Goal: Feedback & Contribution: Contribute content

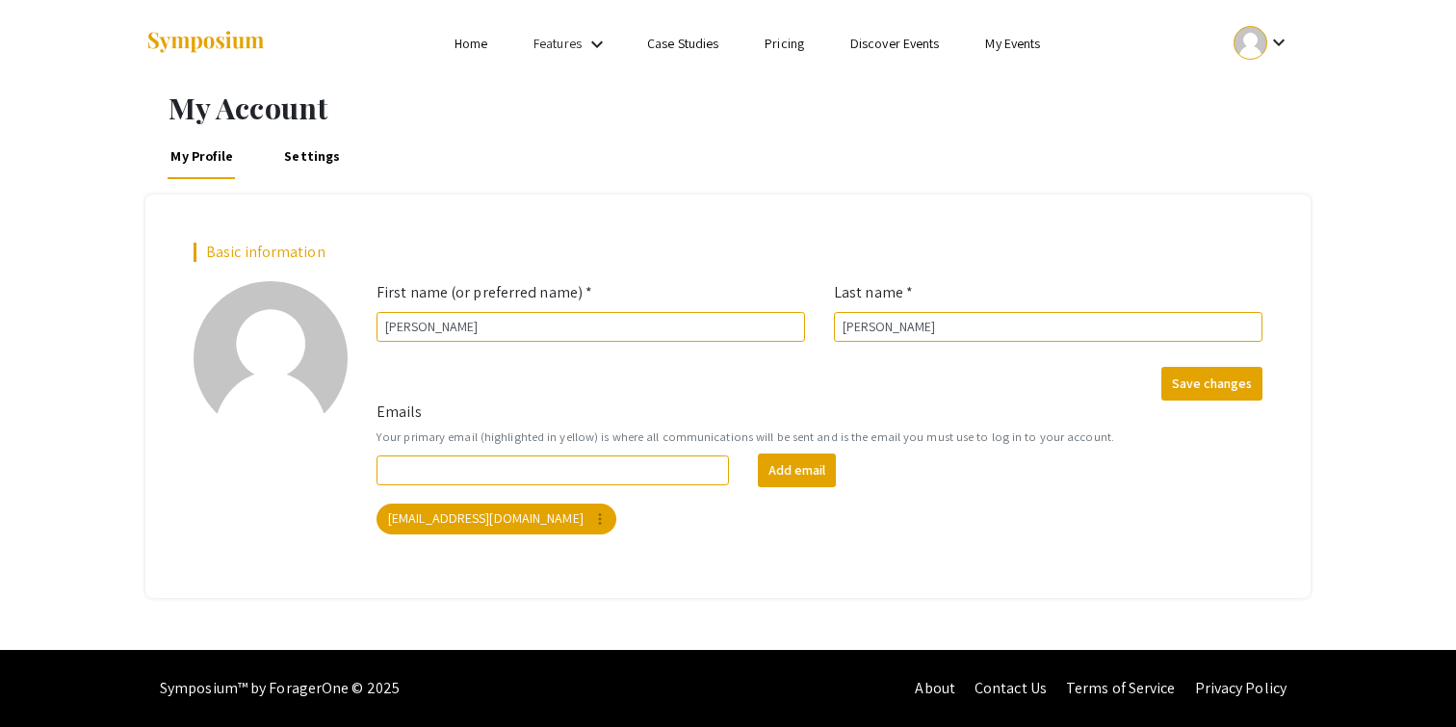
click at [301, 183] on div "My Account My Profile Settings Basic information add_a_photo Click to update pr…" at bounding box center [728, 343] width 1194 height 507
click at [293, 145] on link "Settings" at bounding box center [312, 156] width 63 height 46
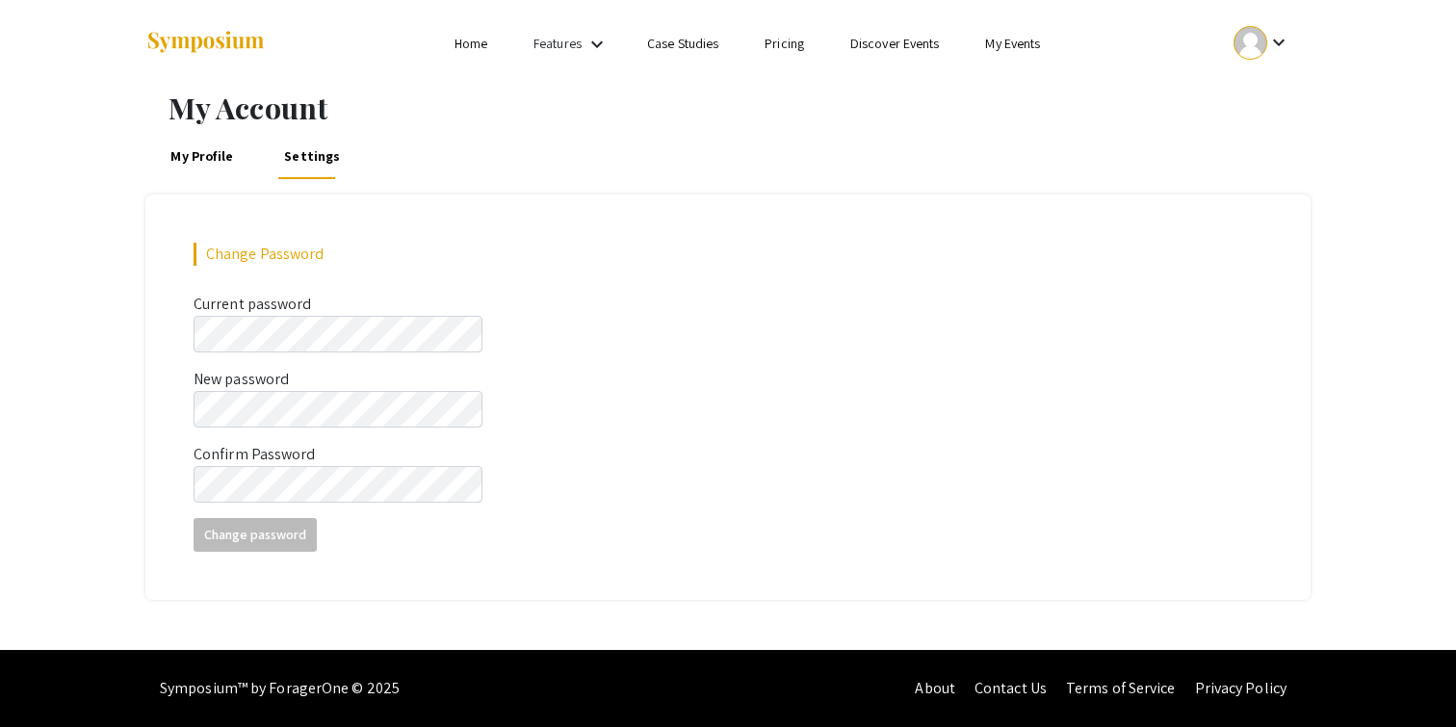
click at [231, 155] on link "My Profile" at bounding box center [203, 156] width 70 height 46
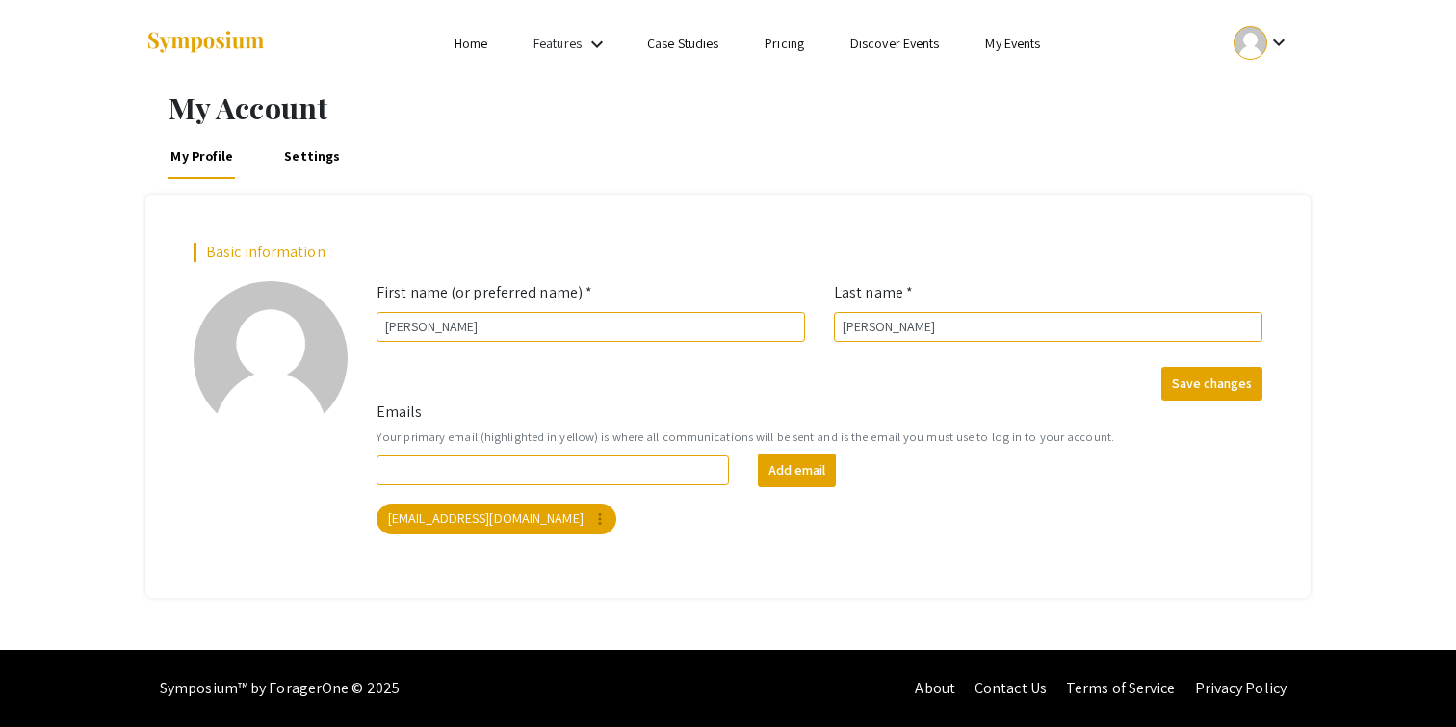
click at [1012, 39] on link "My Events" at bounding box center [1012, 43] width 55 height 17
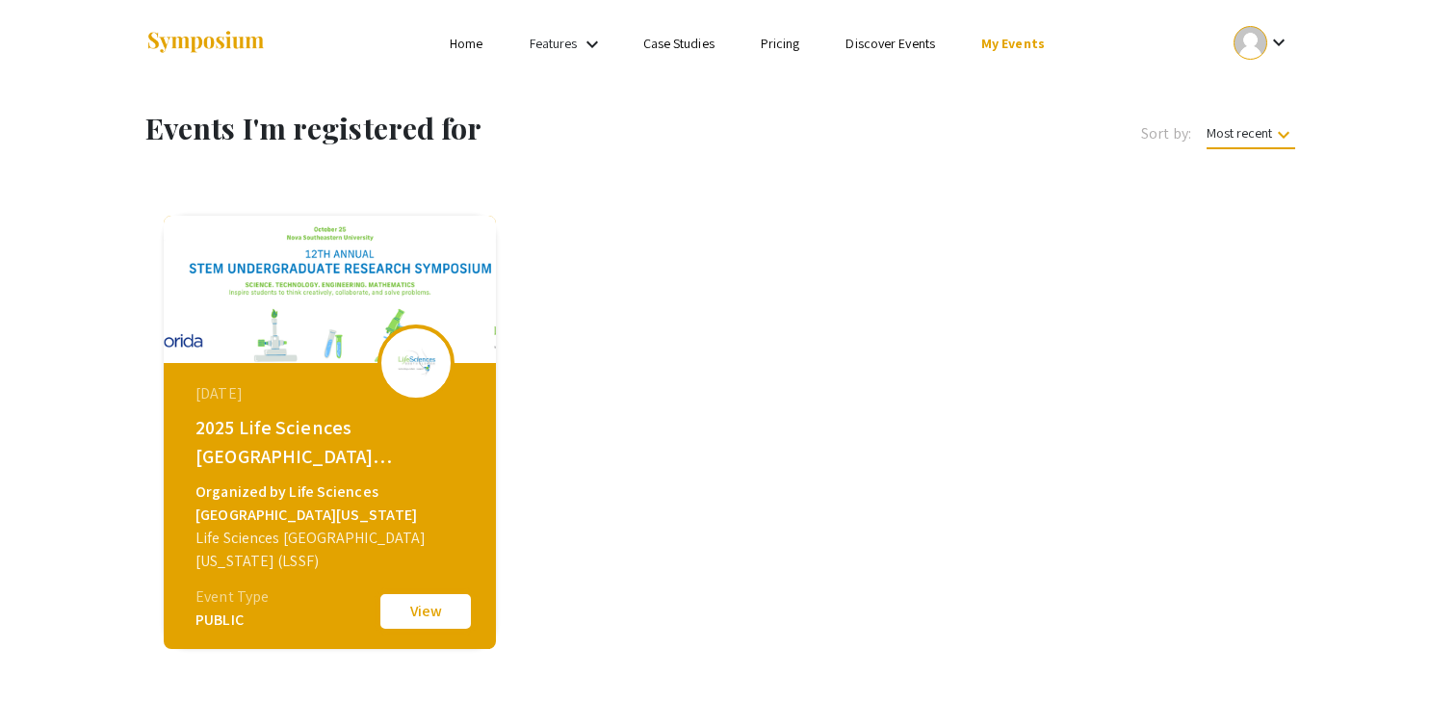
click at [417, 617] on button "View" at bounding box center [425, 611] width 96 height 40
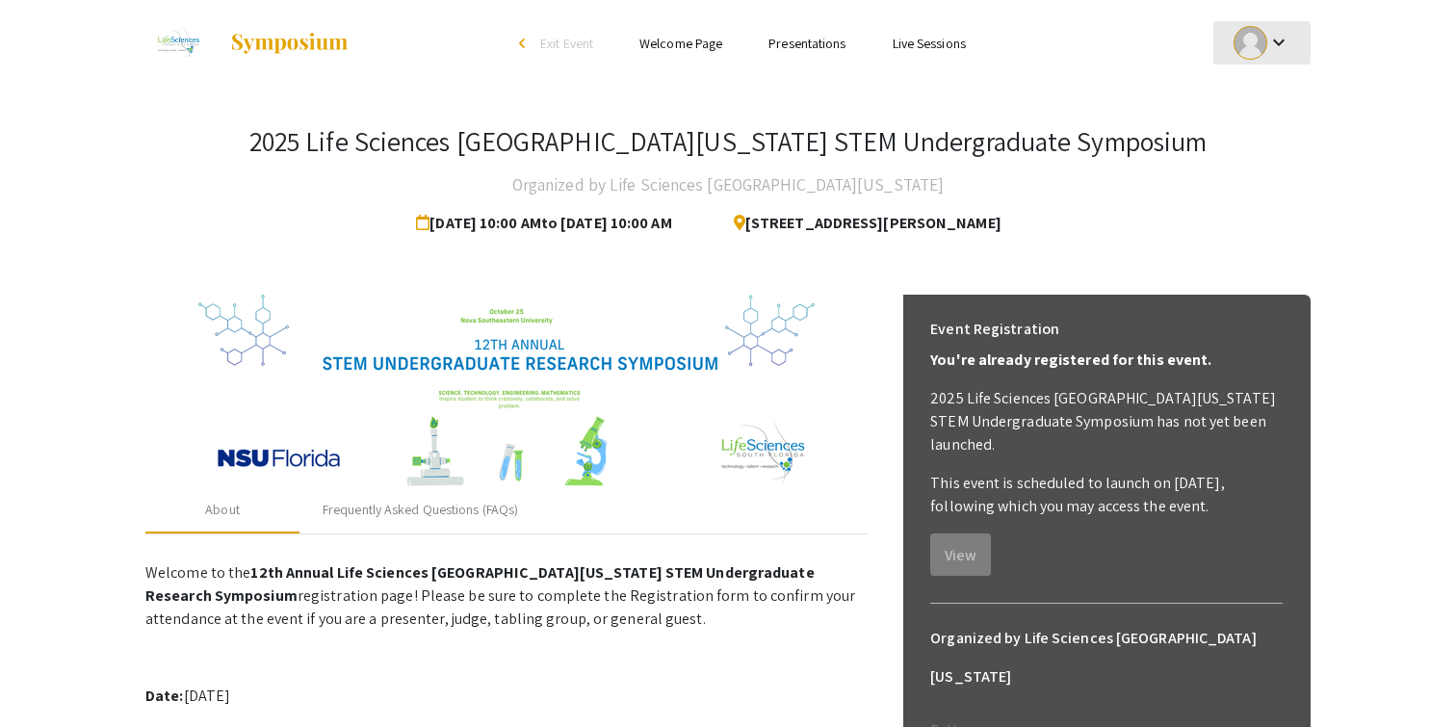
click at [1243, 47] on div at bounding box center [1250, 43] width 34 height 34
click at [1261, 101] on button "My Account" at bounding box center [1272, 95] width 118 height 46
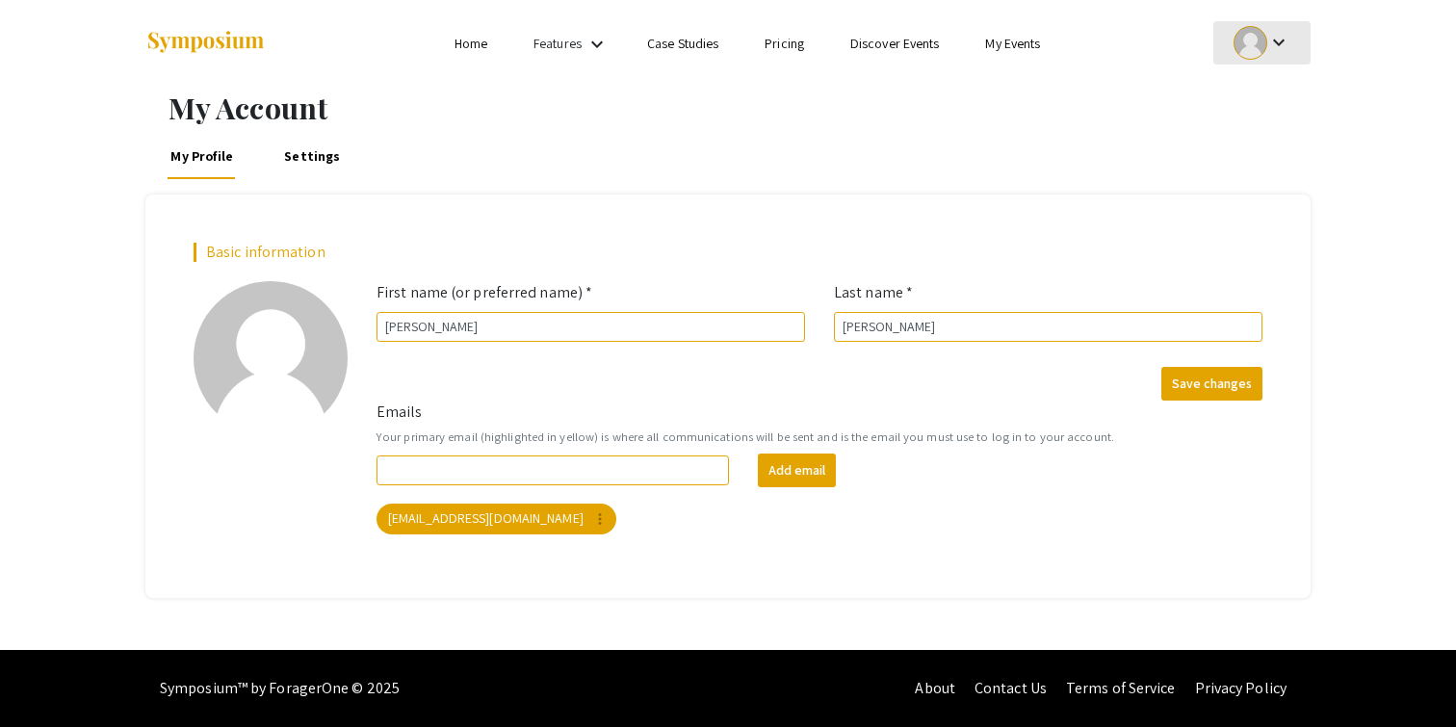
click at [1255, 46] on div at bounding box center [1250, 43] width 34 height 34
click at [1254, 131] on button "My Submissions" at bounding box center [1272, 141] width 118 height 46
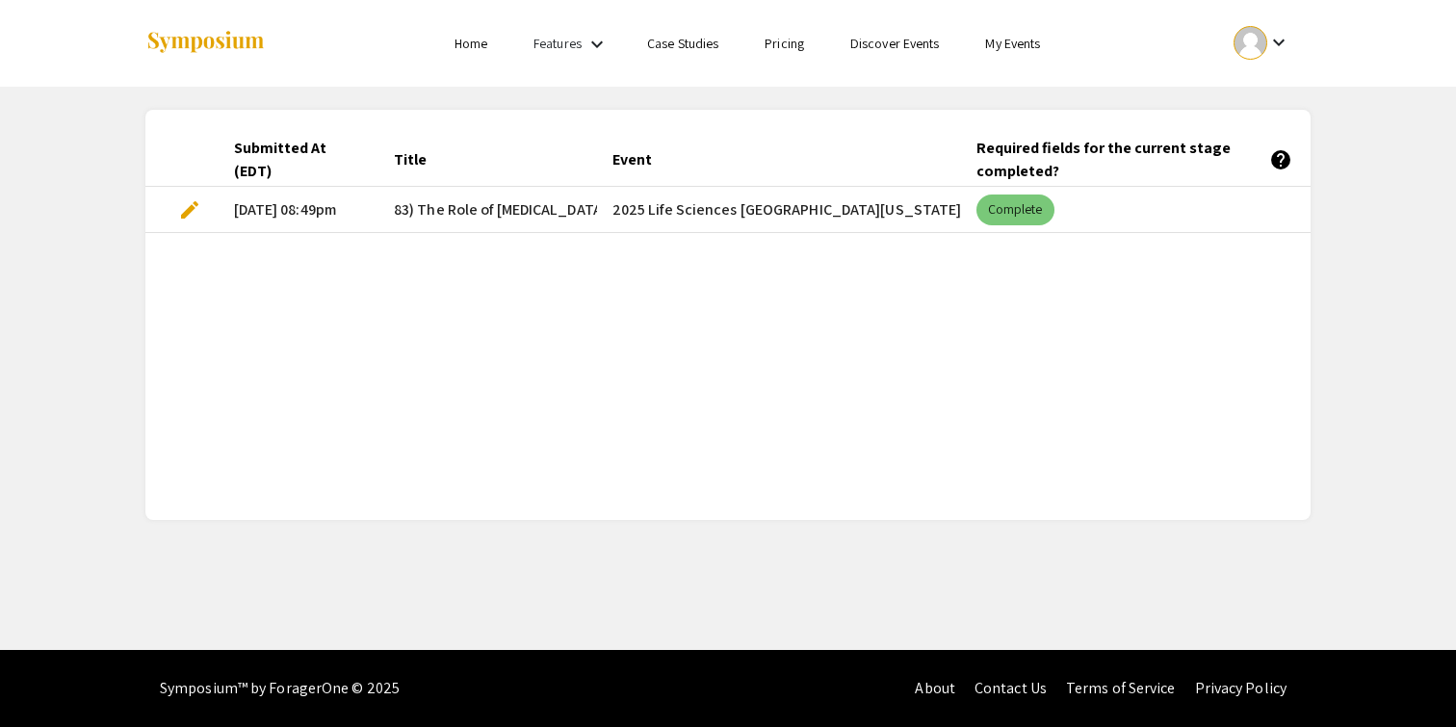
click at [1003, 218] on mat-chip "Complete" at bounding box center [1015, 209] width 78 height 31
click at [1002, 210] on mat-chip "Complete" at bounding box center [1015, 209] width 78 height 31
click at [1029, 210] on mat-chip "Complete" at bounding box center [1015, 209] width 78 height 31
click at [734, 205] on mat-cell "2025 Life Sciences [GEOGRAPHIC_DATA][US_STATE] STEM Undergraduate Symposium" at bounding box center [779, 210] width 364 height 46
click at [284, 205] on mat-cell "[DATE] 08:49pm" at bounding box center [299, 210] width 160 height 46
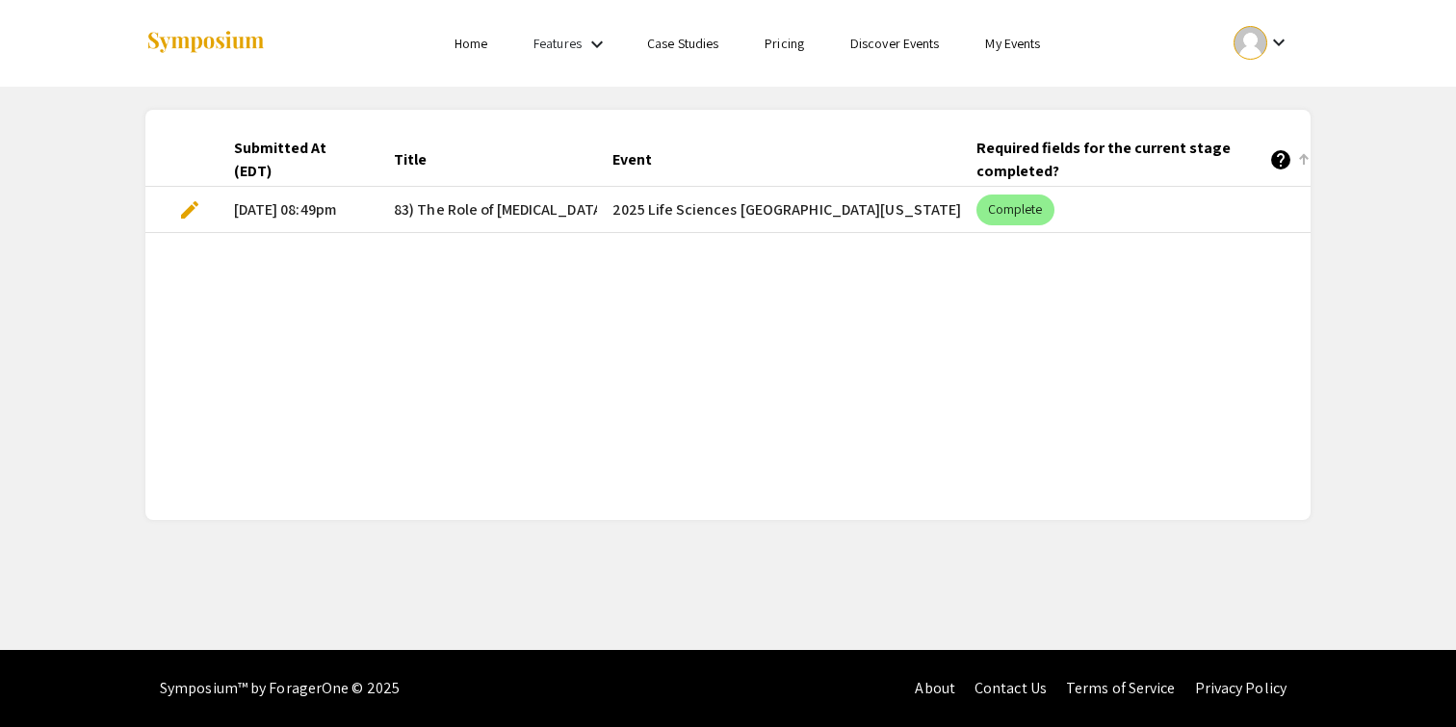
click at [1062, 150] on div "Required fields for the current stage completed? help" at bounding box center [1134, 160] width 316 height 46
click at [1023, 194] on mat-chip "Complete" at bounding box center [1015, 209] width 78 height 31
click at [1023, 199] on mat-chip "Complete" at bounding box center [1015, 209] width 78 height 31
click at [1017, 167] on div "Required fields for the current stage completed? help" at bounding box center [1134, 160] width 316 height 46
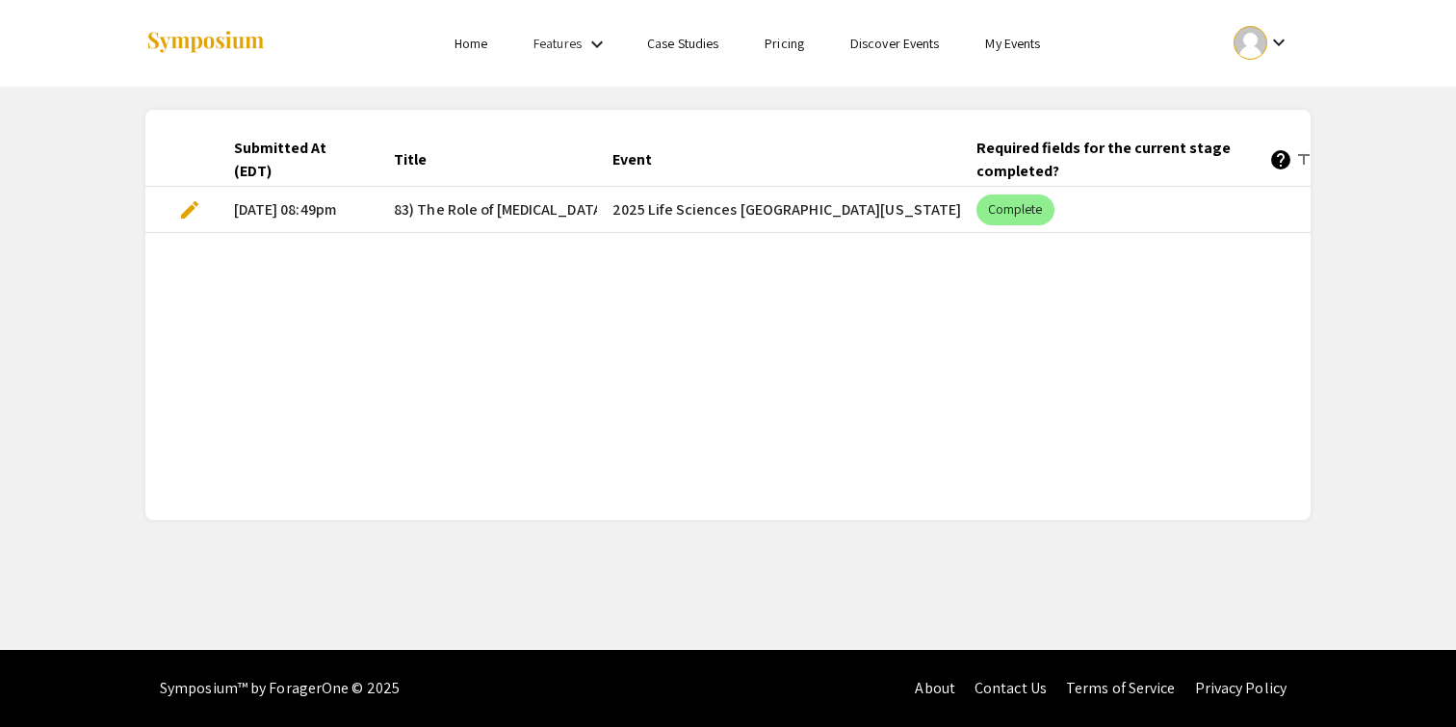
click at [1017, 167] on div "Required fields for the current stage completed? help" at bounding box center [1134, 160] width 316 height 46
click at [943, 194] on mat-cell "2025 Life Sciences [GEOGRAPHIC_DATA][US_STATE] STEM Undergraduate Symposium" at bounding box center [779, 210] width 364 height 46
click at [892, 210] on mat-cell "2025 Life Sciences [GEOGRAPHIC_DATA][US_STATE] STEM Undergraduate Symposium" at bounding box center [779, 210] width 364 height 46
click at [187, 207] on span "edit" at bounding box center [189, 209] width 23 height 23
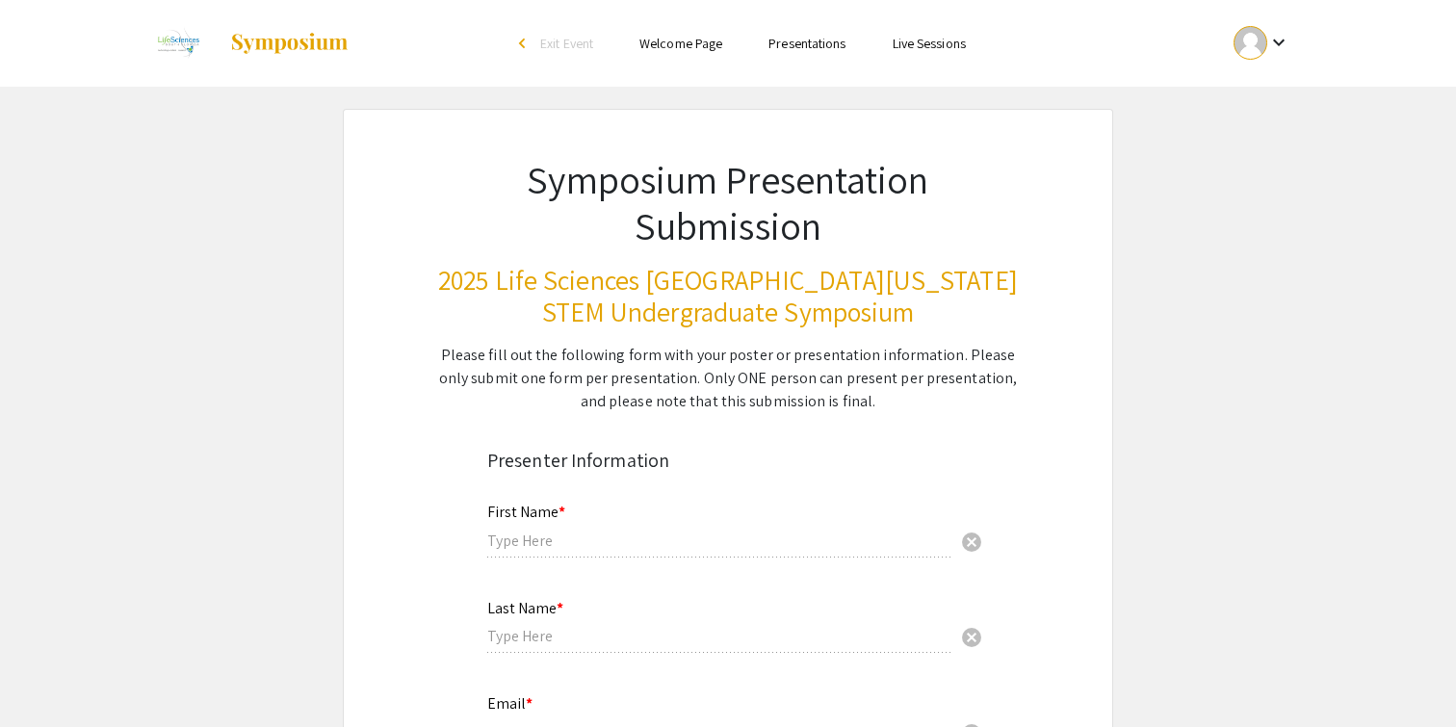
type input "[PERSON_NAME]"
type input "[EMAIL_ADDRESS][DOMAIN_NAME]"
radio input "true"
type input "Biology"
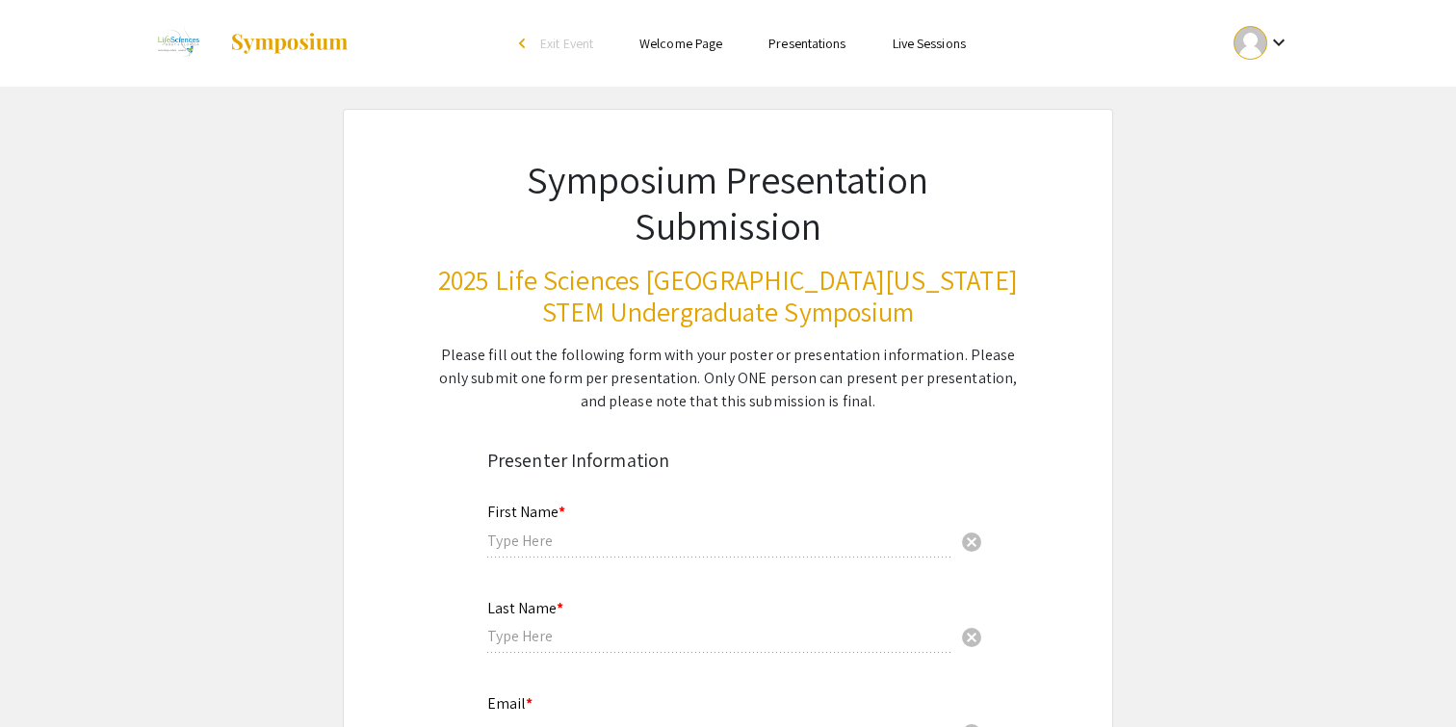
radio input "true"
type input "[PERSON_NAME]"
radio input "true"
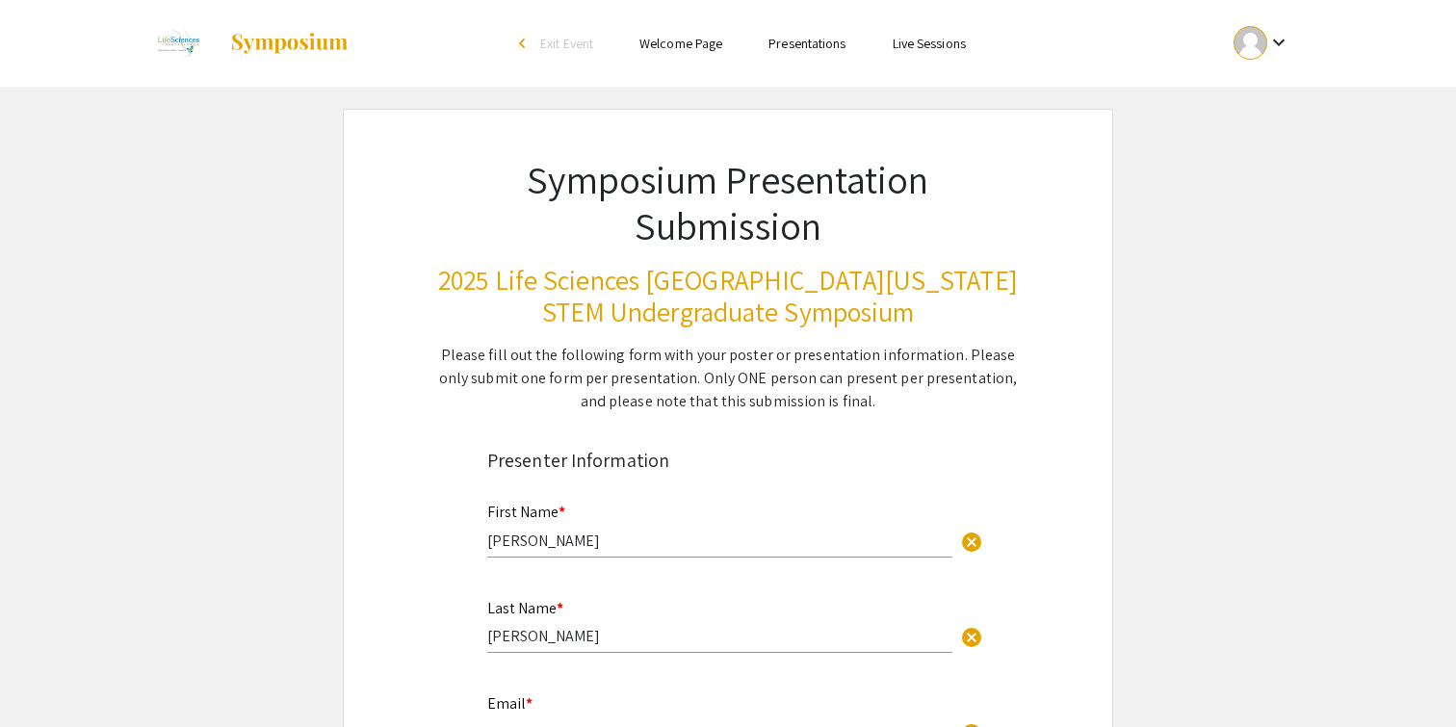
select select "custom"
type input "0"
select select "custom"
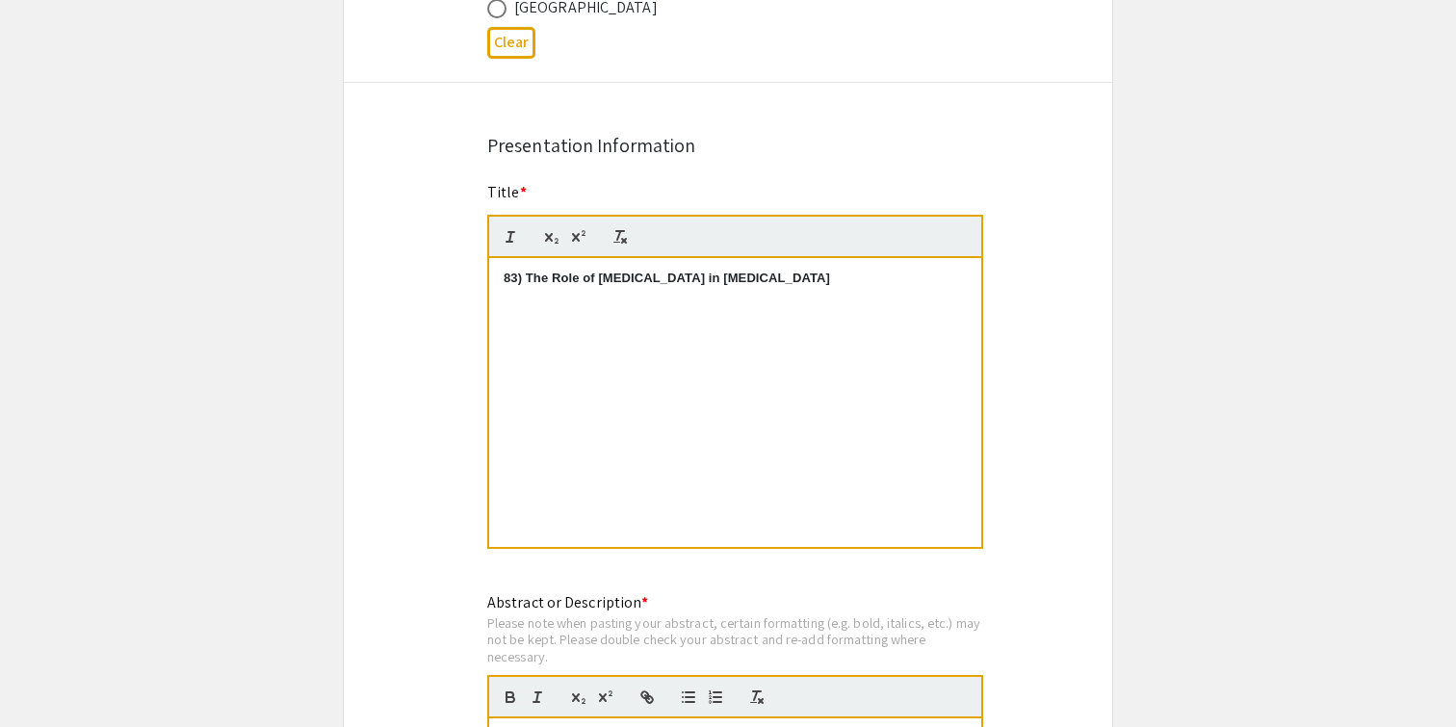
type input "1"
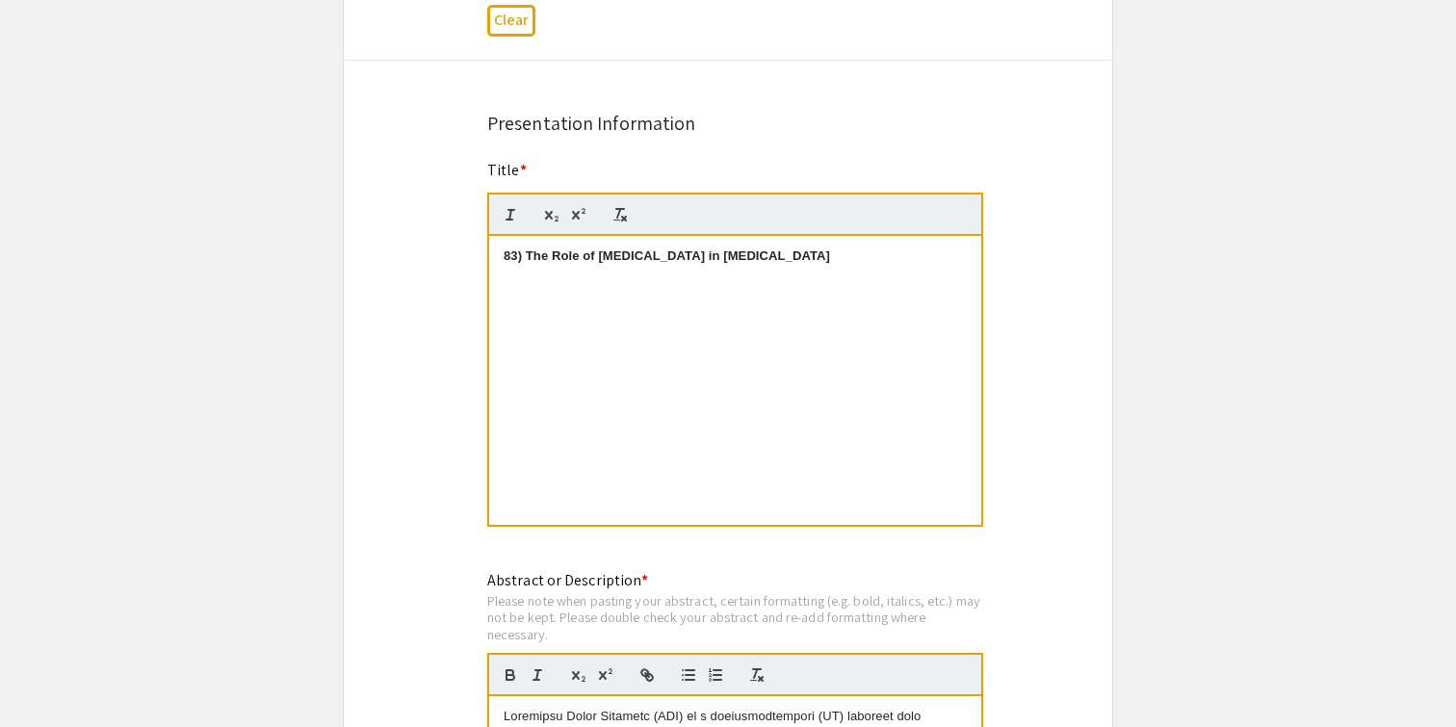
select select "auto"
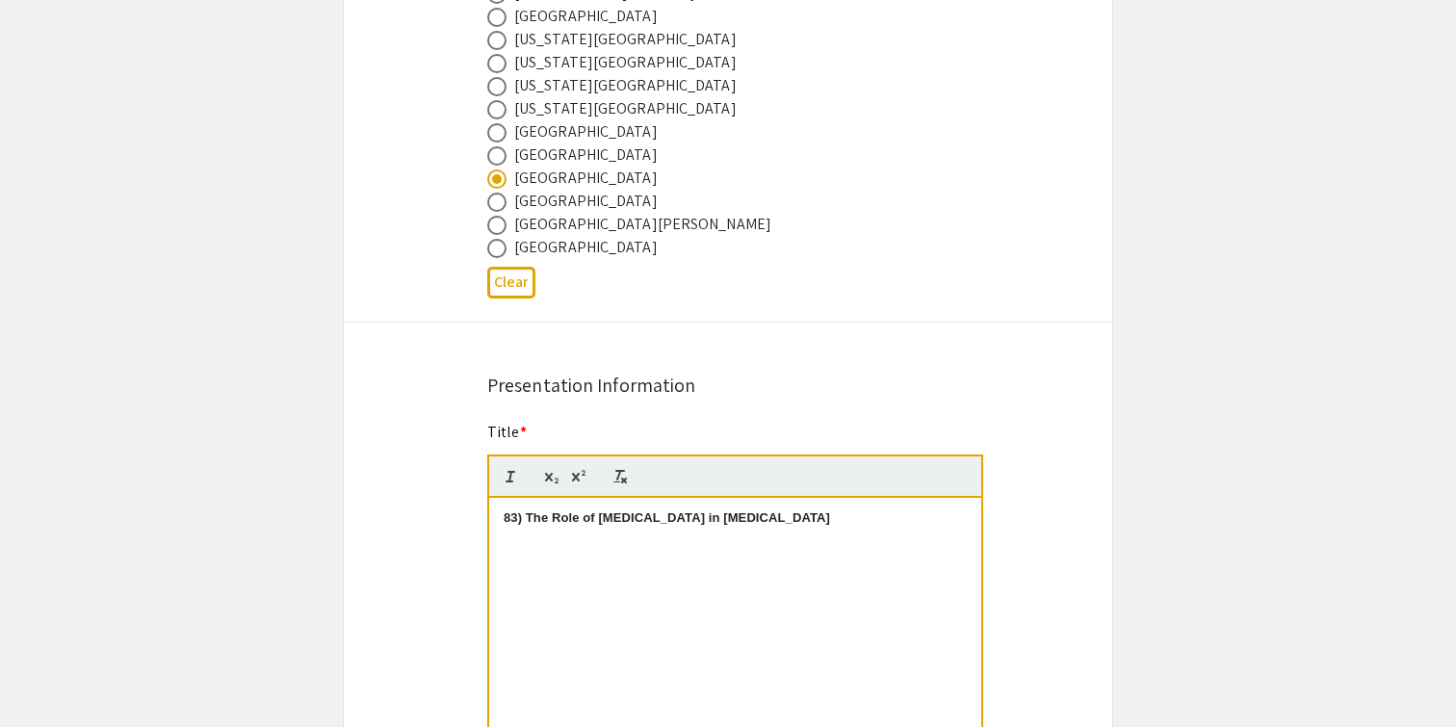
scroll to position [1185, 0]
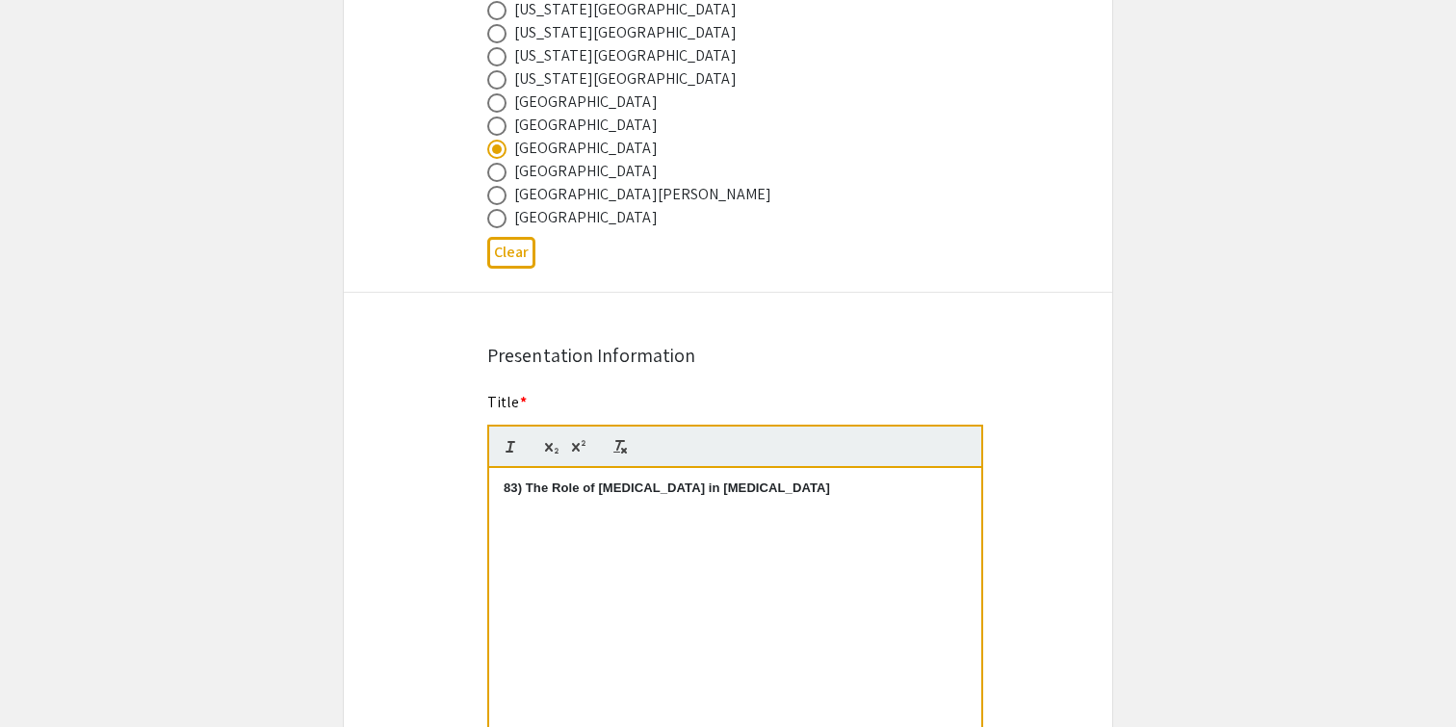
drag, startPoint x: 525, startPoint y: 496, endPoint x: 493, endPoint y: 498, distance: 31.8
click at [493, 498] on div "83) The Role of [MEDICAL_DATA] in [MEDICAL_DATA]" at bounding box center [735, 612] width 492 height 289
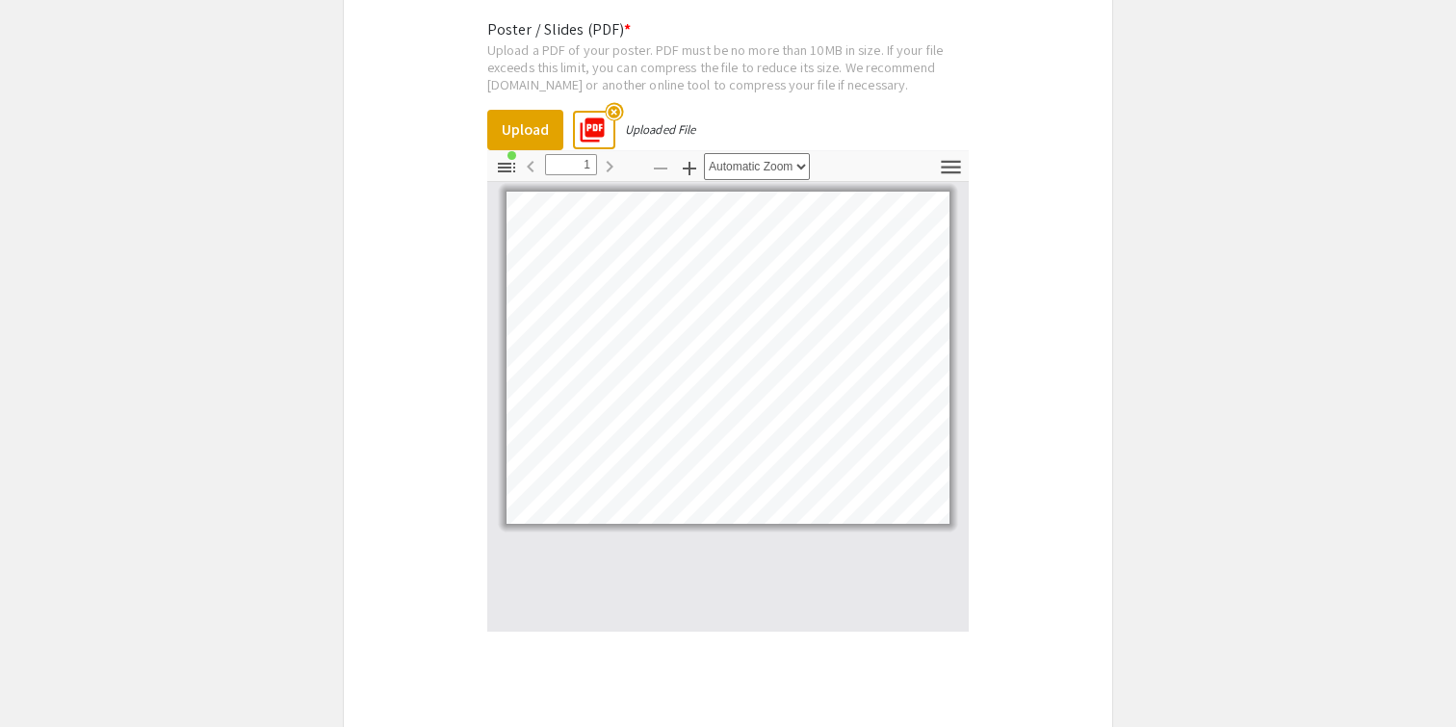
scroll to position [3658, 0]
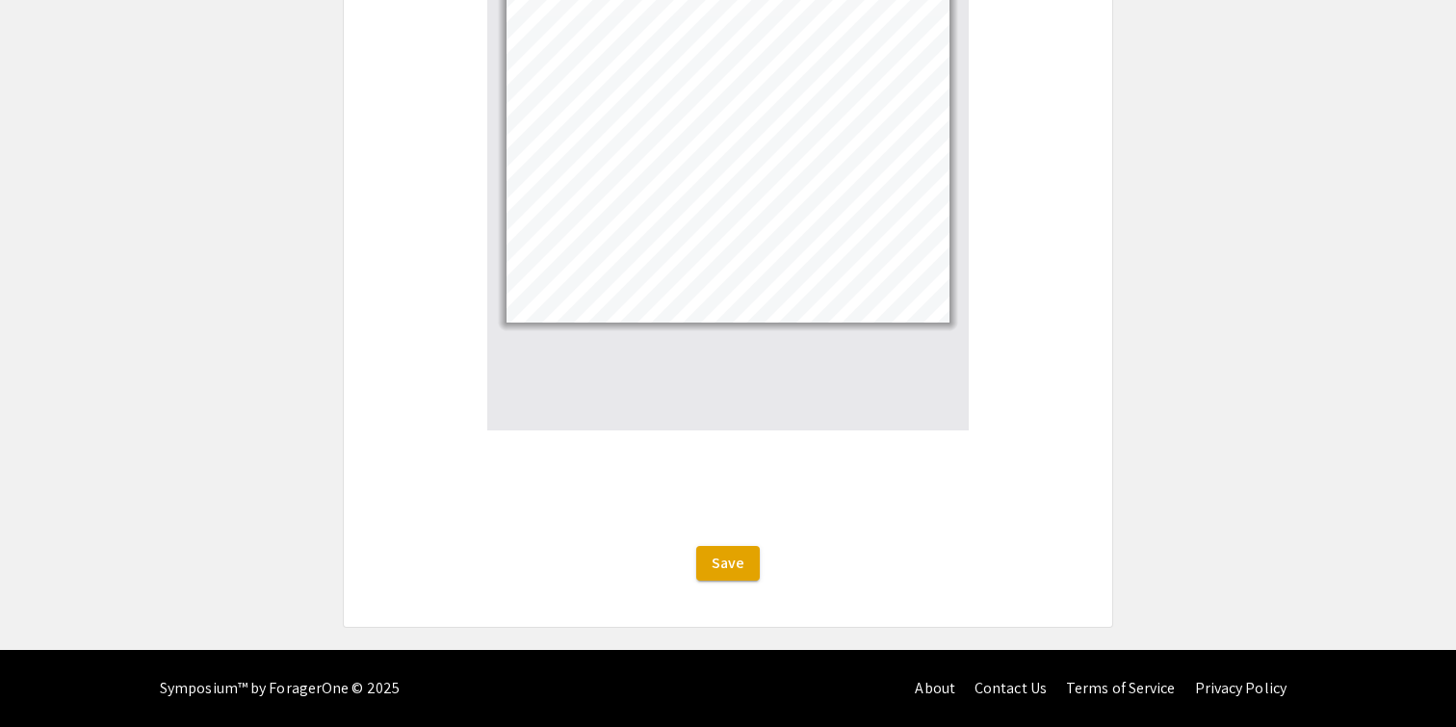
click at [729, 567] on span "Save" at bounding box center [727, 563] width 33 height 20
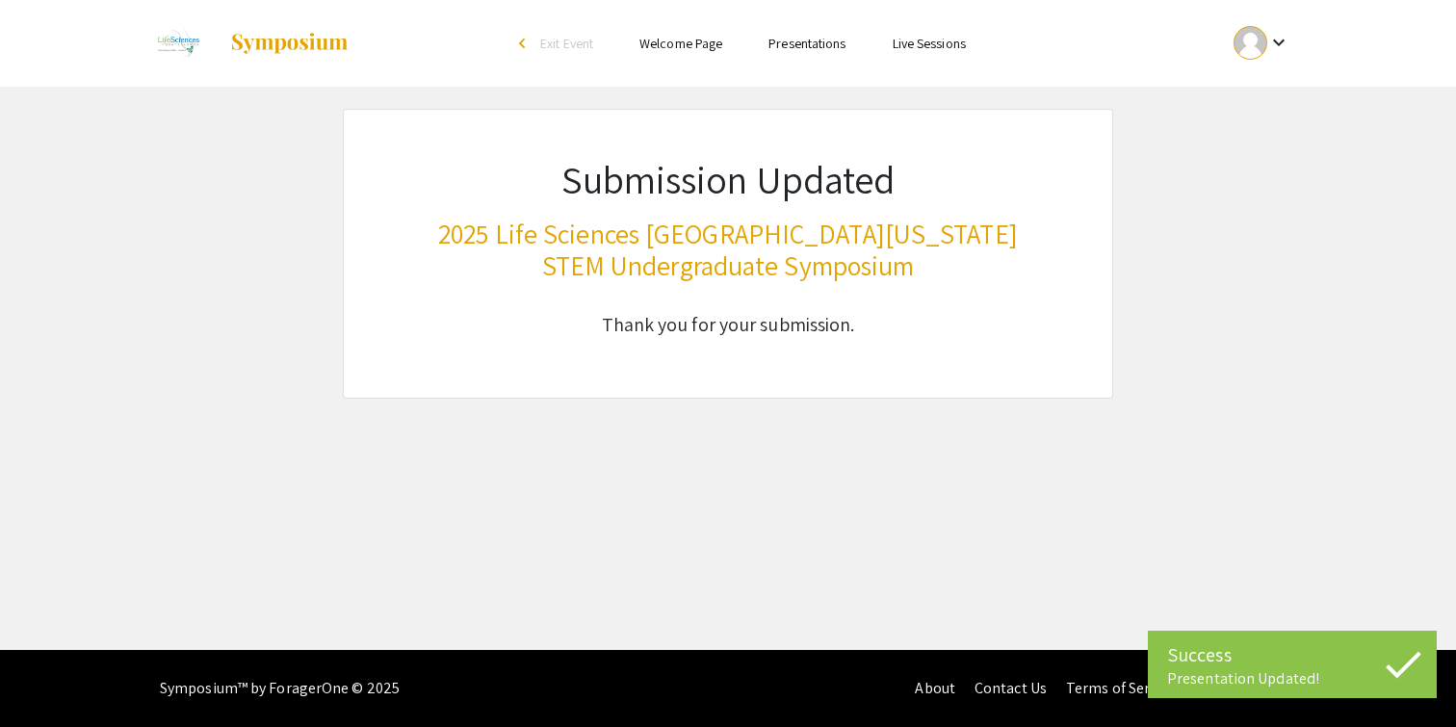
scroll to position [0, 0]
click at [1252, 58] on div at bounding box center [1250, 43] width 34 height 34
click at [1266, 148] on button "My Submissions" at bounding box center [1272, 141] width 118 height 46
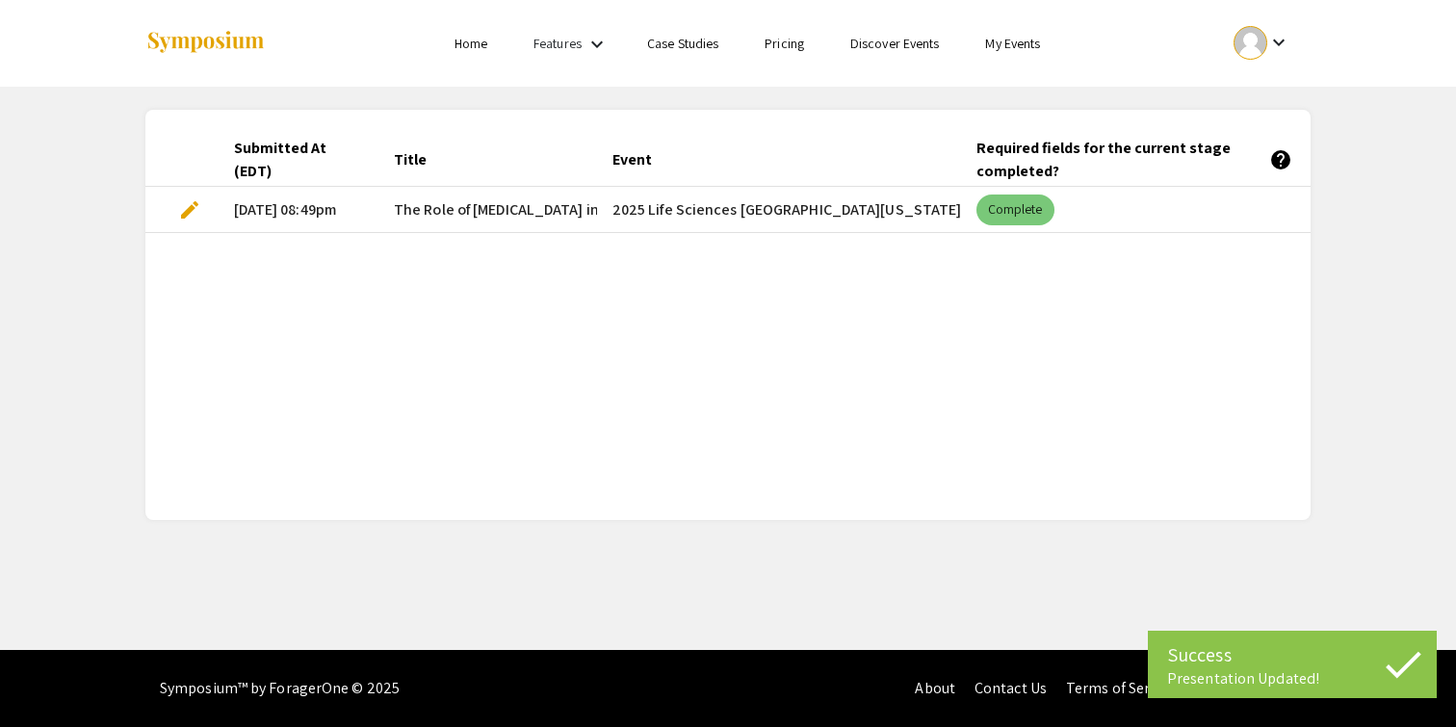
click at [992, 220] on mat-chip "Complete" at bounding box center [1015, 209] width 78 height 31
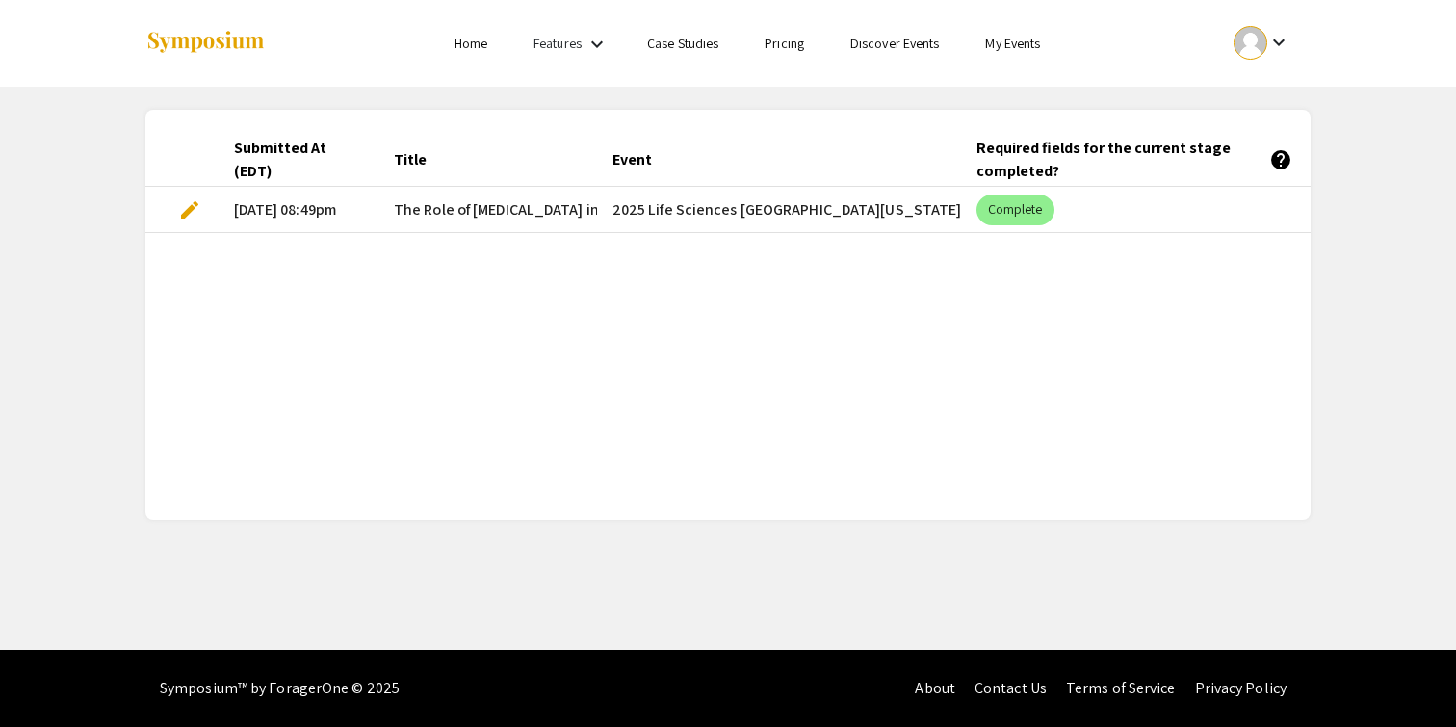
click at [1130, 206] on mat-cell "Complete" at bounding box center [1143, 210] width 364 height 46
